Goal: Connect with others: Connect with others

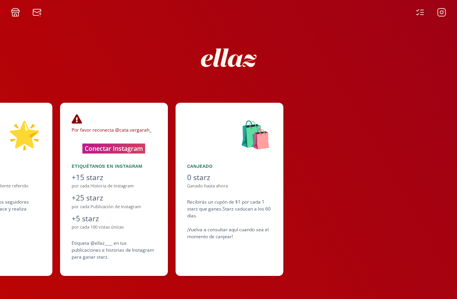
scroll to position [0, 462]
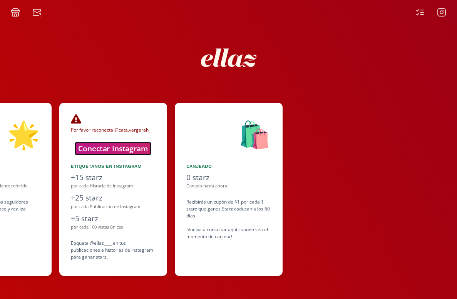
click at [120, 151] on button "Conectar Instagram" at bounding box center [112, 148] width 75 height 12
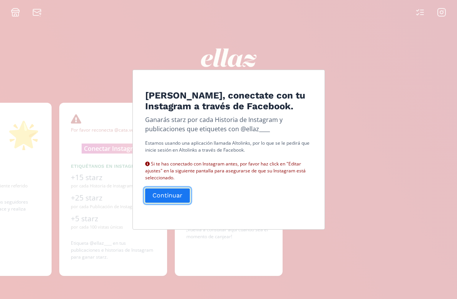
click at [158, 202] on button "Continuar" at bounding box center [167, 195] width 47 height 17
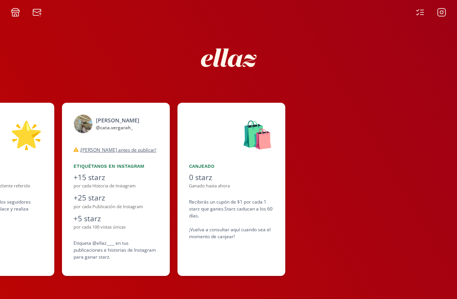
scroll to position [0, 462]
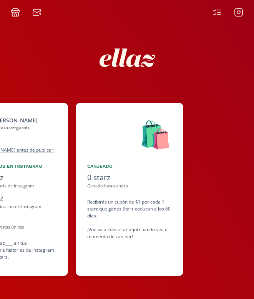
scroll to position [0, 462]
